Goal: Information Seeking & Learning: Learn about a topic

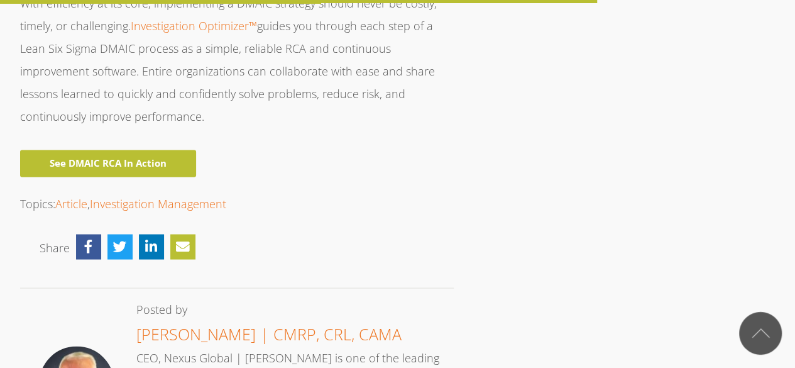
scroll to position [3269, 0]
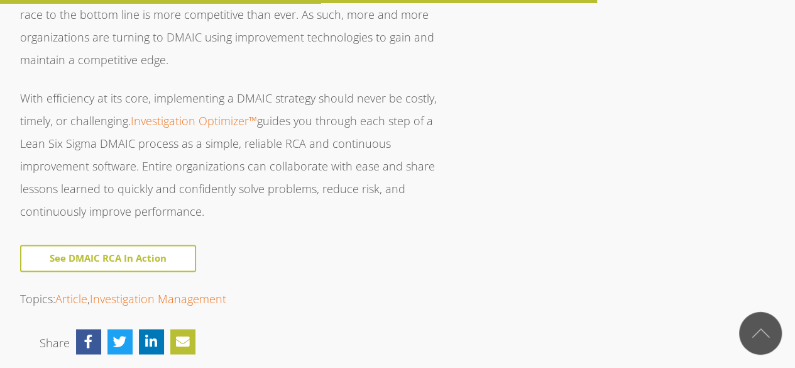
click at [153, 245] on link "See DMAIC RCA In Action" at bounding box center [108, 258] width 176 height 27
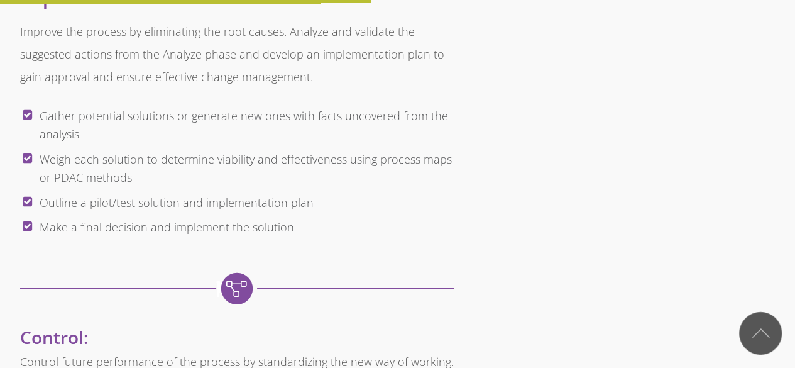
scroll to position [1949, 0]
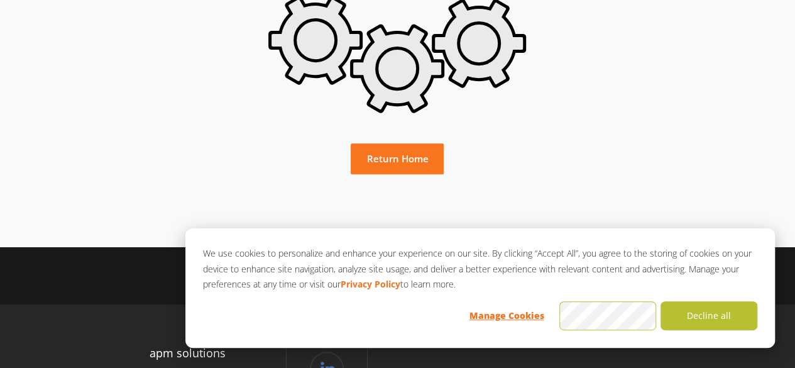
scroll to position [252, 0]
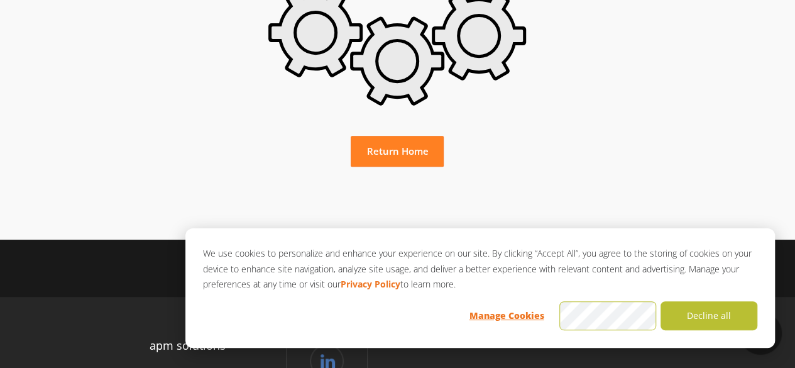
click at [426, 158] on link "Return Home" at bounding box center [397, 151] width 93 height 31
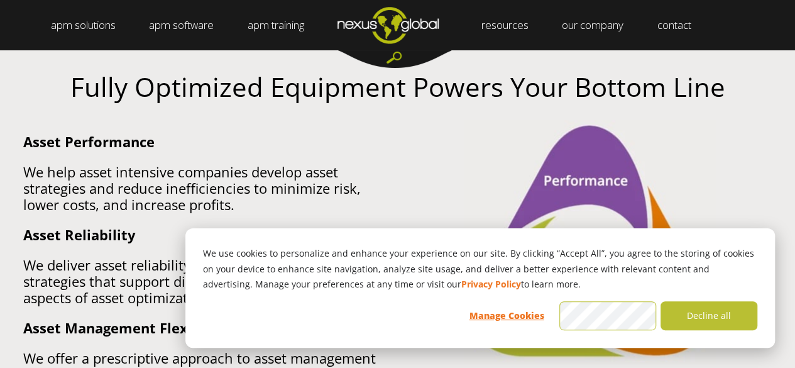
scroll to position [817, 0]
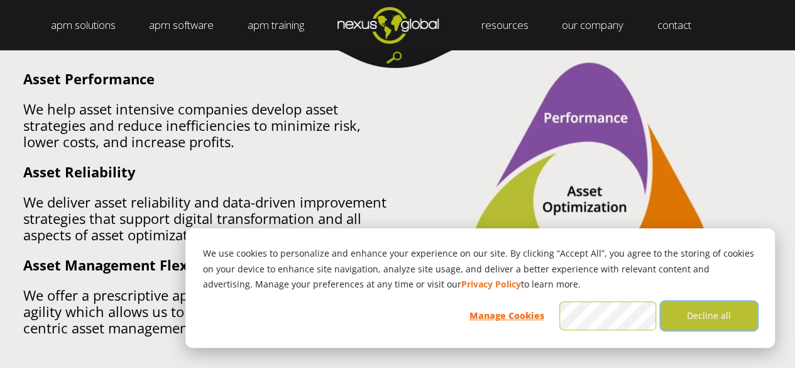
click at [709, 315] on button "Decline all" at bounding box center [709, 315] width 97 height 29
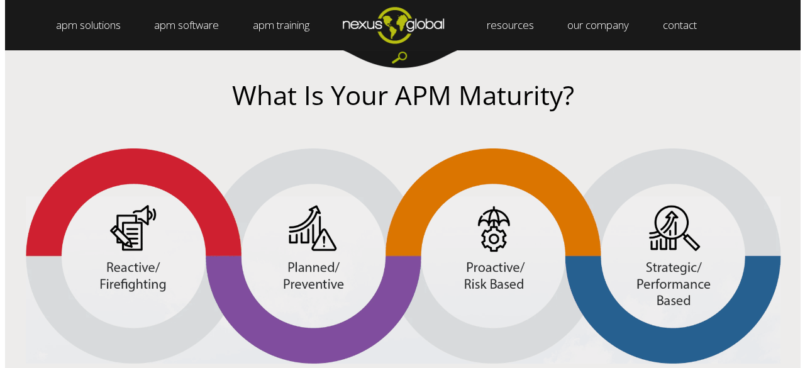
scroll to position [2138, 0]
